Goal: Task Accomplishment & Management: Manage account settings

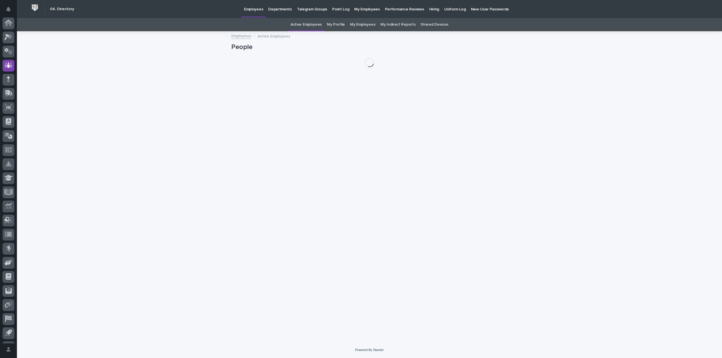
scroll to position [26, 0]
click at [429, 9] on p "Hiring" at bounding box center [434, 6] width 10 height 12
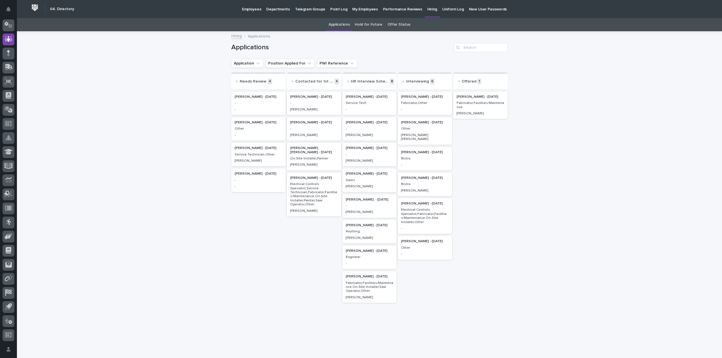
click at [378, 206] on p "-" at bounding box center [370, 206] width 48 height 4
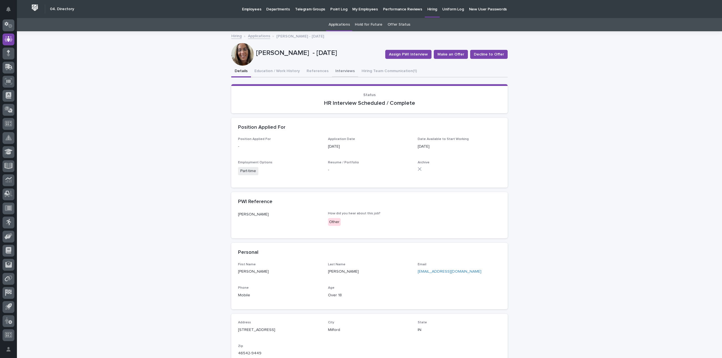
click at [335, 70] on button "Interviews" at bounding box center [345, 72] width 26 height 12
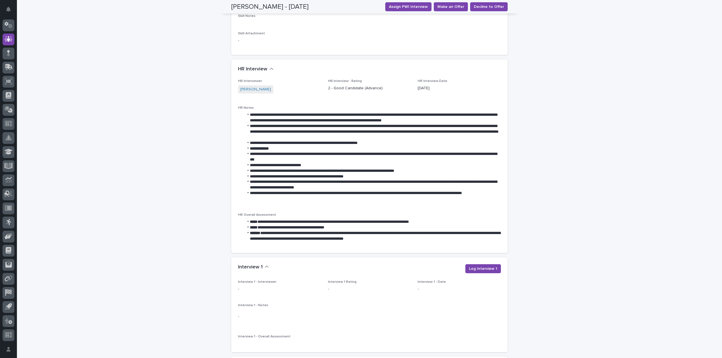
scroll to position [310, 0]
